Goal: Task Accomplishment & Management: Complete application form

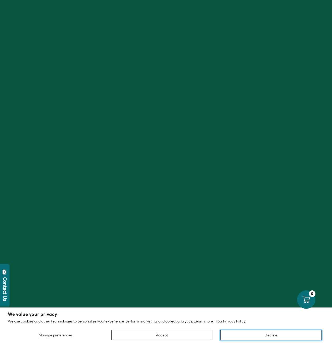
click at [256, 336] on button "Decline" at bounding box center [270, 335] width 101 height 10
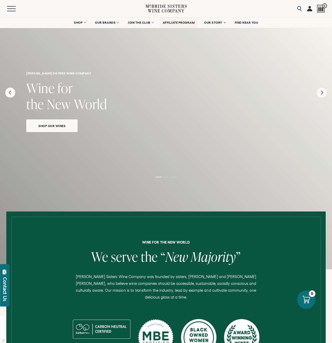
scroll to position [3545, 0]
click at [181, 23] on span "AFFILIATE PROGRAM" at bounding box center [179, 23] width 32 height 4
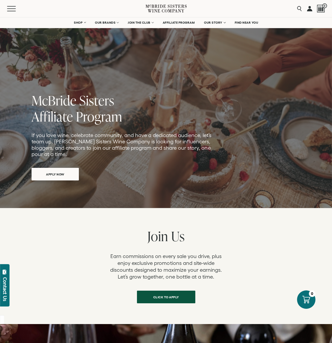
click at [50, 176] on span "APPLY NOW" at bounding box center [55, 174] width 37 height 10
